Goal: Check status: Check status

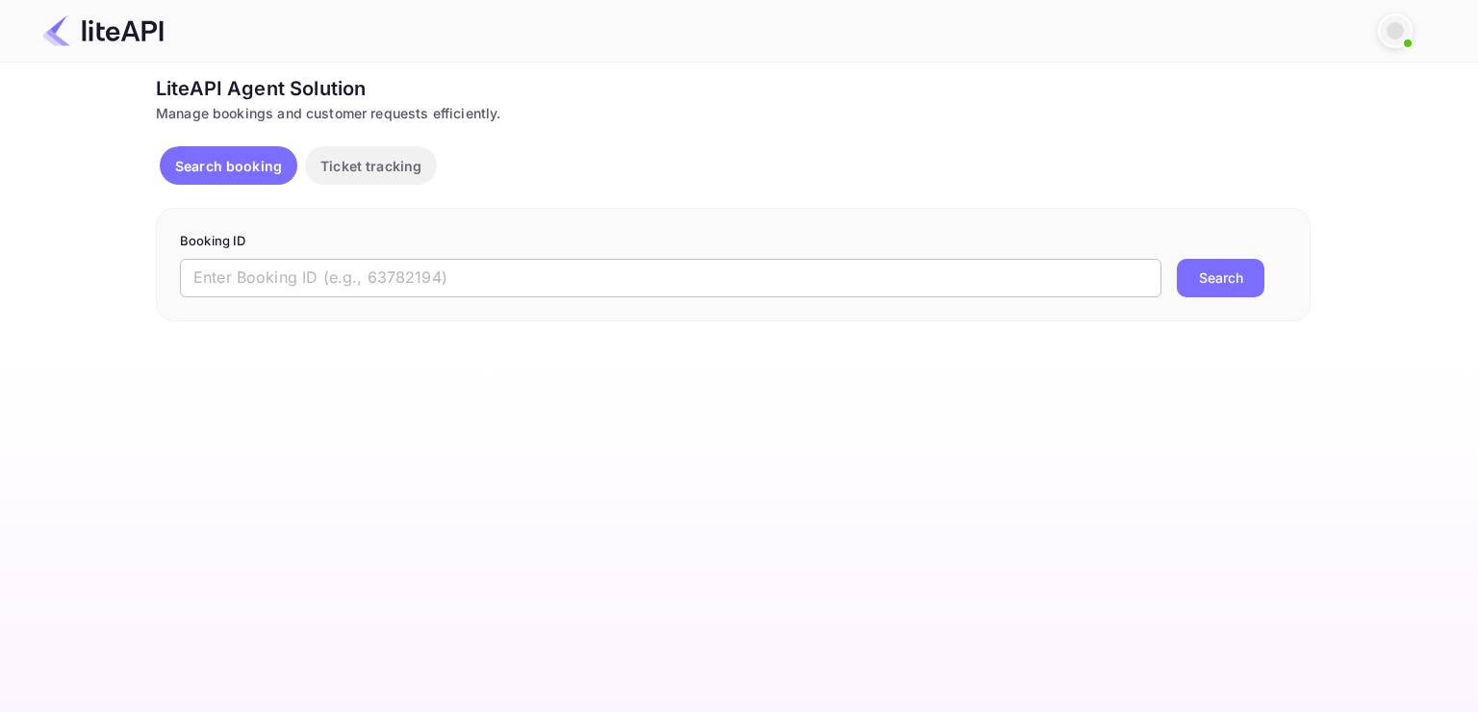
click at [453, 263] on input "text" at bounding box center [670, 278] width 981 height 38
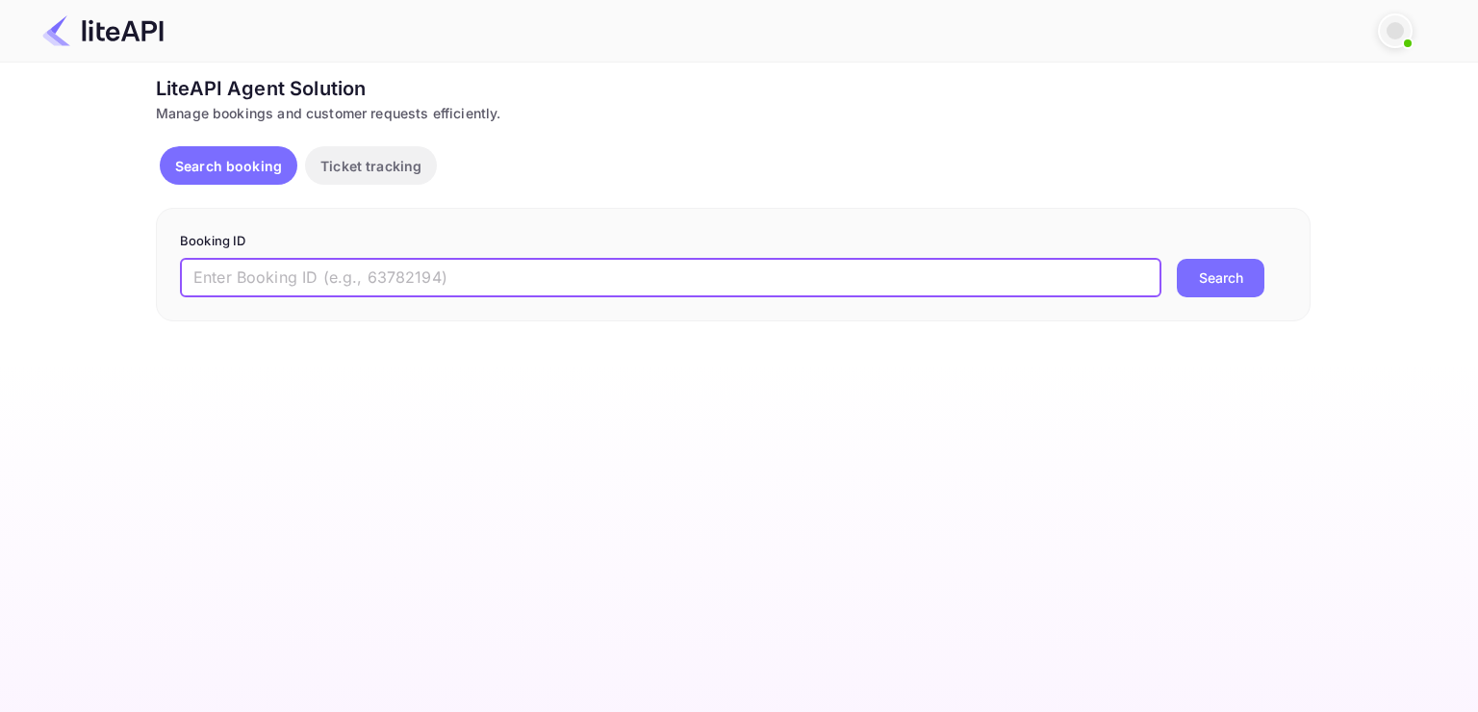
paste input "8942433"
type input "8942433"
click at [1177, 259] on button "Search" at bounding box center [1221, 278] width 88 height 38
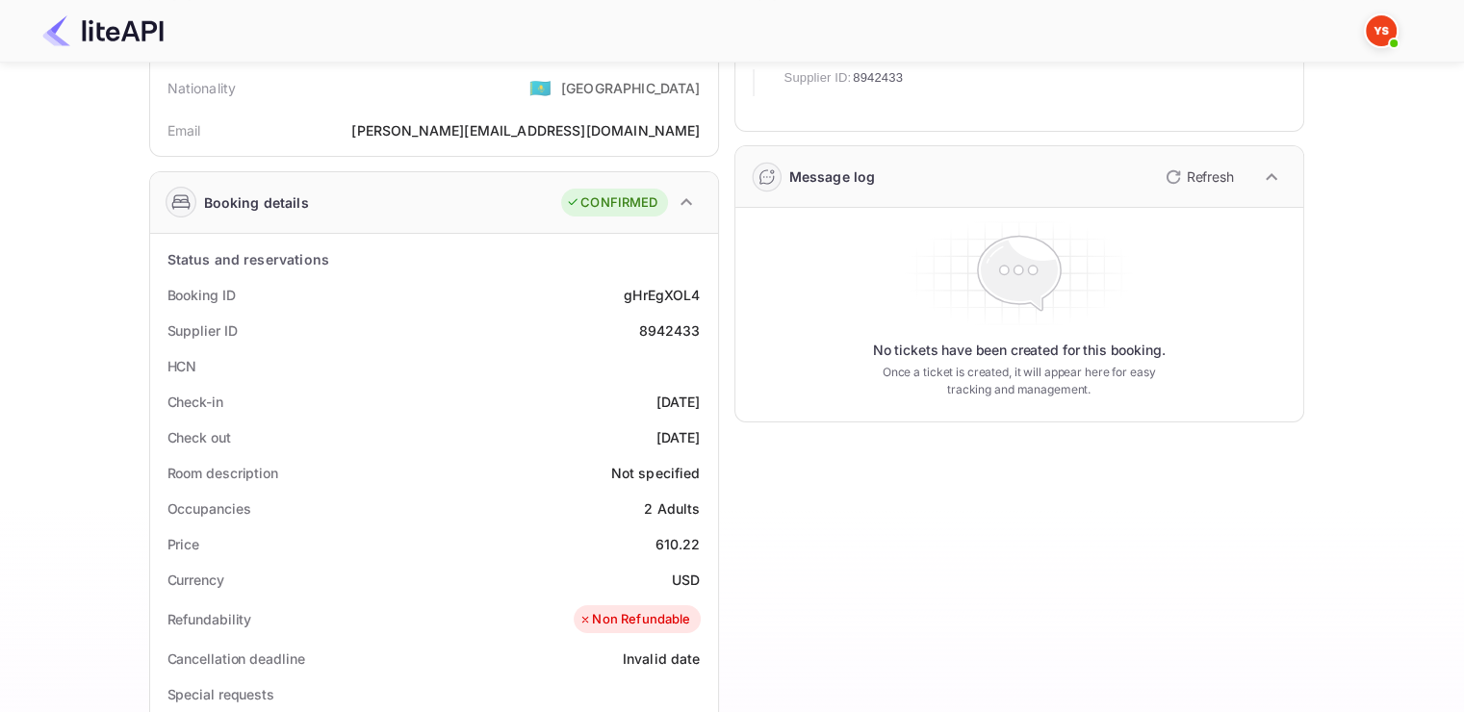
scroll to position [192, 0]
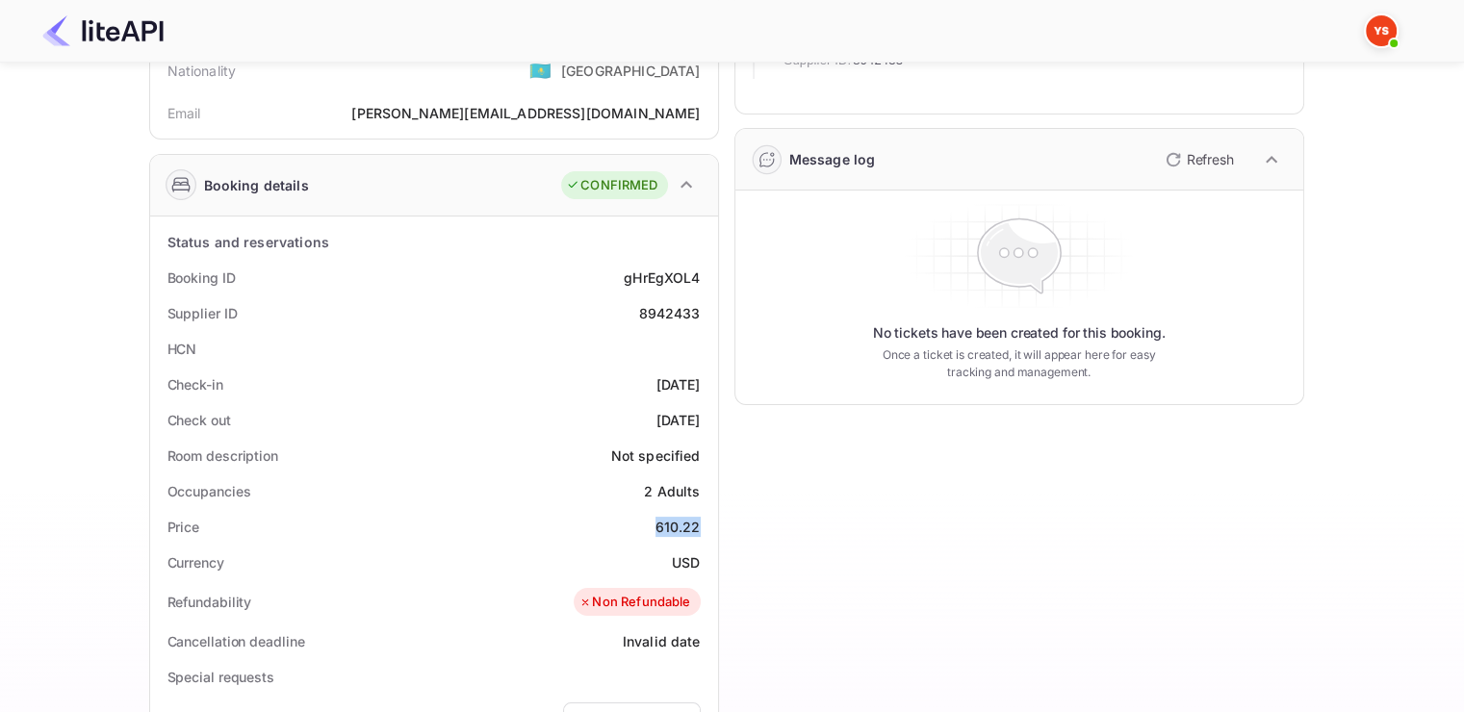
drag, startPoint x: 634, startPoint y: 528, endPoint x: 697, endPoint y: 524, distance: 62.7
click at [697, 524] on div "Price 610.22" at bounding box center [434, 527] width 552 height 36
copy div "610.22"
